Goal: Task Accomplishment & Management: Manage account settings

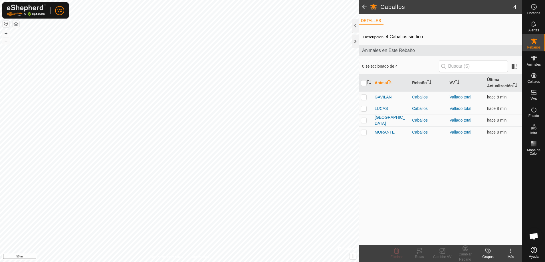
click at [364, 95] on p-checkbox at bounding box center [364, 97] width 6 height 5
checkbox input "true"
click at [365, 110] on td at bounding box center [366, 108] width 14 height 11
checkbox input "true"
click at [365, 118] on p-tablecheckbox at bounding box center [364, 120] width 6 height 5
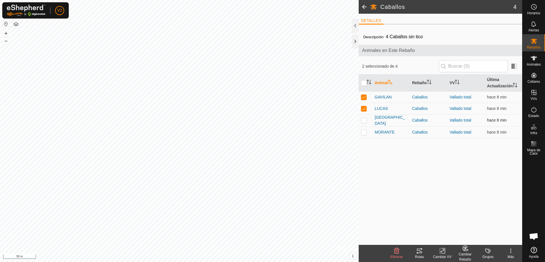
checkbox input "true"
click at [364, 130] on p-checkbox at bounding box center [364, 132] width 6 height 5
checkbox input "true"
click at [422, 254] on icon at bounding box center [419, 251] width 7 height 7
